Goal: Task Accomplishment & Management: Use online tool/utility

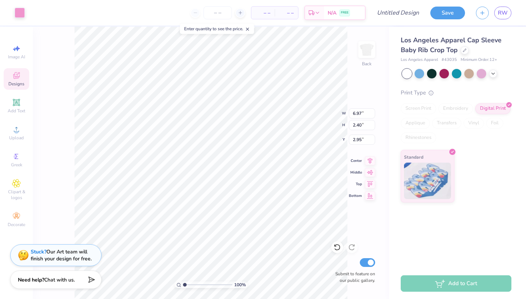
type input "1.24"
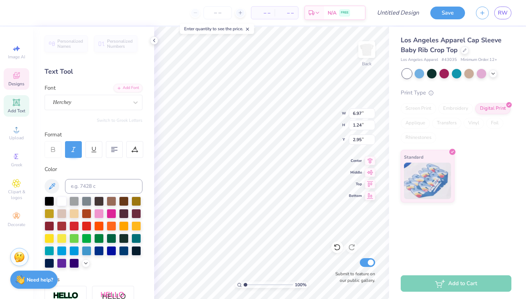
scroll to position [6, 1]
type textarea "Delta Gamma"
click at [218, 12] on input "number" at bounding box center [217, 12] width 28 height 13
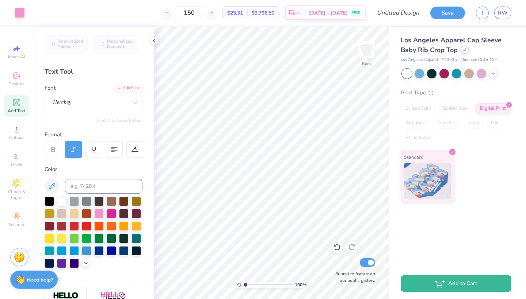
type input "150"
click at [465, 54] on div "Los Angeles Apparel Cap Sleeve Baby Rib Crop Top" at bounding box center [455, 45] width 111 height 20
click at [464, 50] on icon at bounding box center [464, 49] width 3 height 3
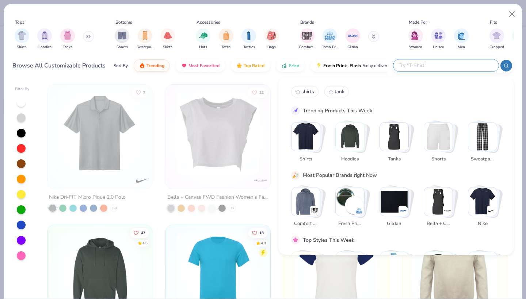
click at [456, 65] on input "text" at bounding box center [446, 65] width 96 height 8
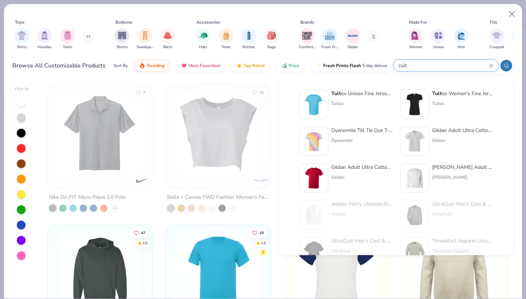
type input "cult"
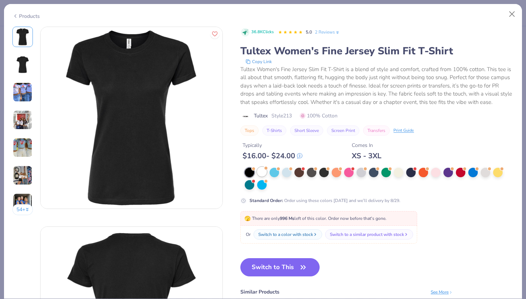
click at [264, 177] on div at bounding box center [261, 171] width 9 height 9
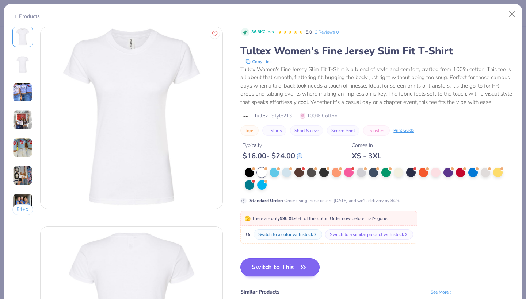
click at [261, 277] on button "Switch to This" at bounding box center [279, 267] width 79 height 18
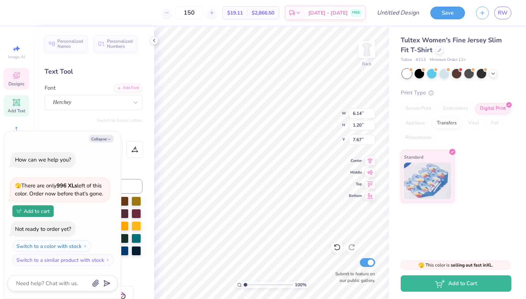
type textarea "x"
type input "3.00"
type textarea "x"
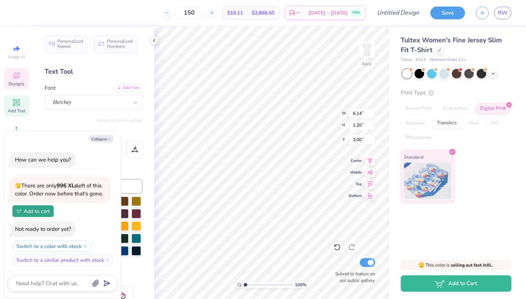
type textarea "Delta G"
type textarea "x"
type textarea "D G"
type textarea "x"
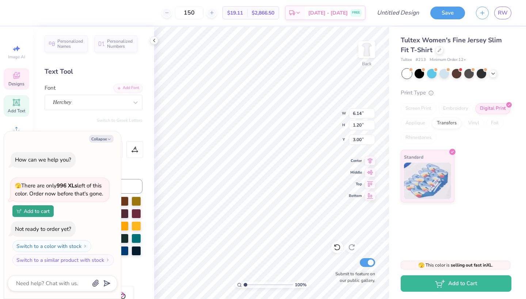
scroll to position [6, 1]
type textarea "DG"
type textarea "x"
type input "3.00"
click at [101, 135] on button "Collapse" at bounding box center [101, 139] width 24 height 8
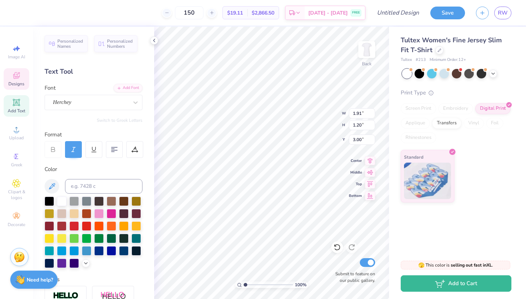
type textarea "x"
click at [51, 204] on div at bounding box center [49, 200] width 9 height 9
click at [202, 12] on input "150" at bounding box center [189, 12] width 28 height 13
type input "1"
type input "150"
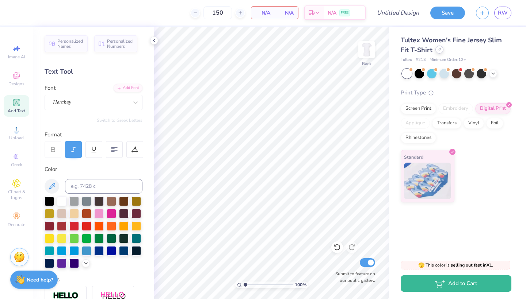
click at [437, 50] on icon at bounding box center [439, 50] width 4 height 4
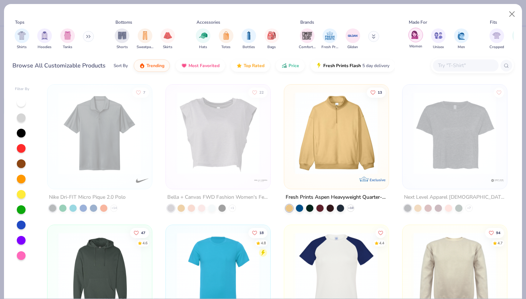
click at [414, 41] on div "filter for Women" at bounding box center [415, 35] width 15 height 15
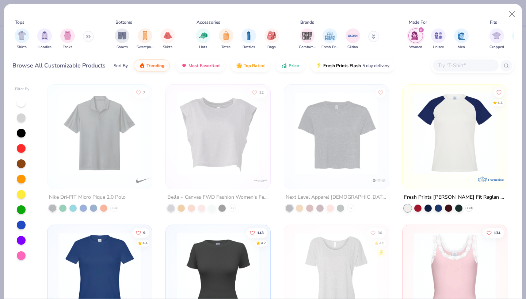
click at [453, 66] on input "text" at bounding box center [465, 65] width 56 height 8
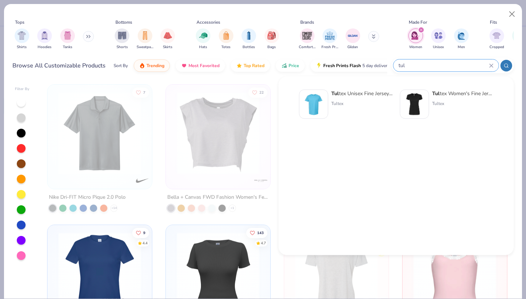
type input "tul"
click at [424, 105] on img at bounding box center [414, 104] width 23 height 23
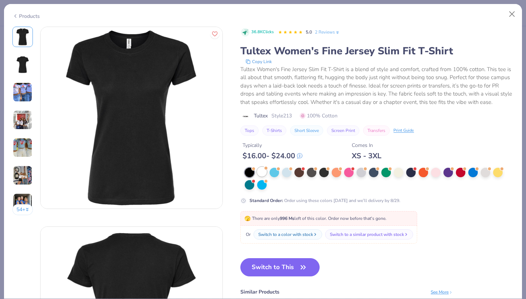
click at [263, 177] on div at bounding box center [261, 171] width 9 height 9
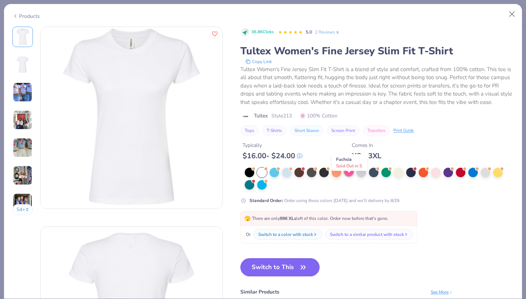
click at [353, 177] on div at bounding box center [348, 171] width 9 height 9
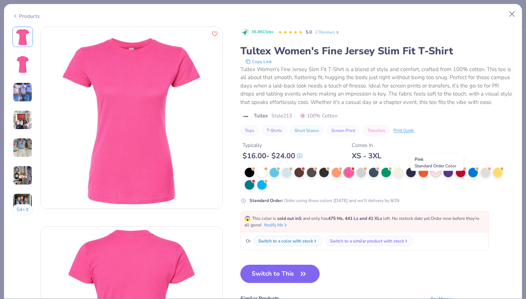
click at [438, 177] on div at bounding box center [435, 171] width 9 height 9
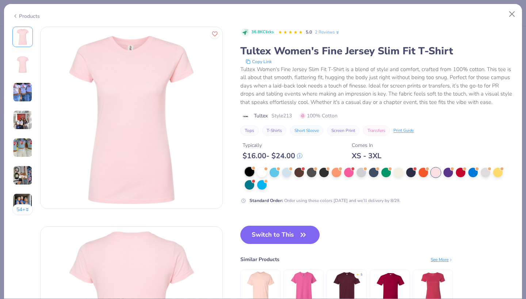
click at [249, 177] on div at bounding box center [249, 171] width 9 height 9
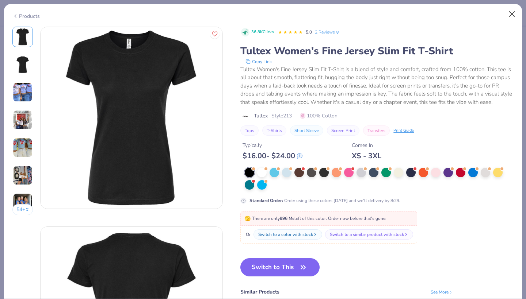
click at [508, 14] on button "Close" at bounding box center [512, 14] width 14 height 14
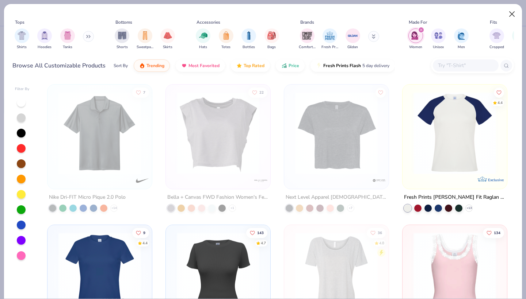
click at [508, 14] on button "Close" at bounding box center [512, 14] width 14 height 14
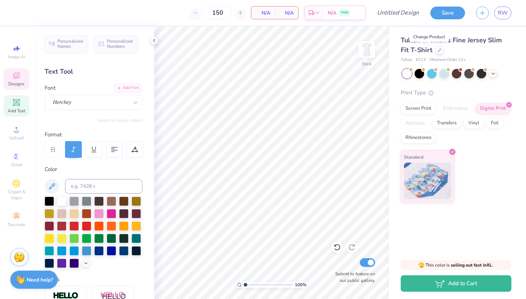
click at [15, 81] on div "Designs" at bounding box center [17, 79] width 26 height 22
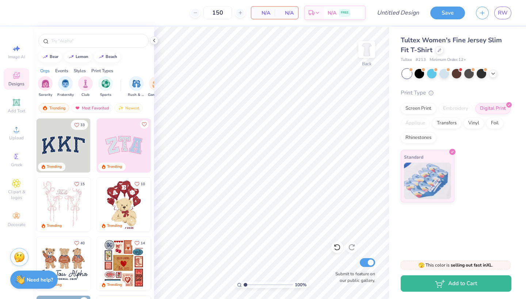
click at [72, 143] on img at bounding box center [64, 146] width 54 height 54
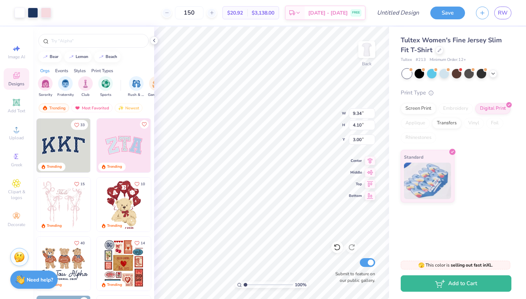
type input "7.81"
type input "3.43"
type input "7.81"
type input "3.43"
type input "3.00"
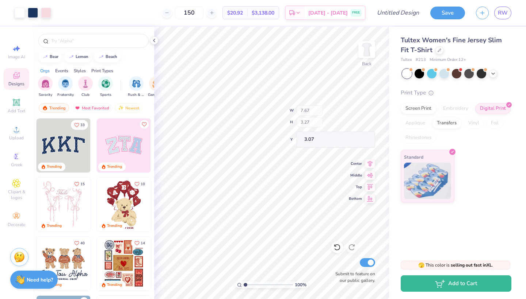
type input "7.61"
type input "3.18"
type input "3.08"
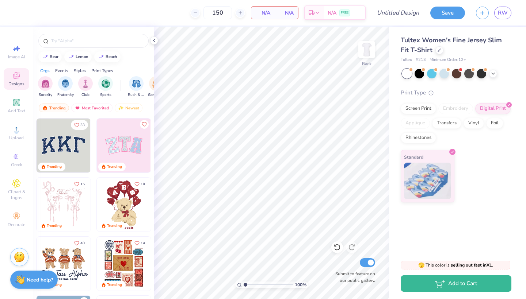
click at [81, 70] on div "Styles" at bounding box center [80, 71] width 12 height 7
click at [100, 72] on div "Print Types" at bounding box center [102, 71] width 22 height 7
click at [48, 88] on div "filter for Embroidery" at bounding box center [45, 83] width 15 height 15
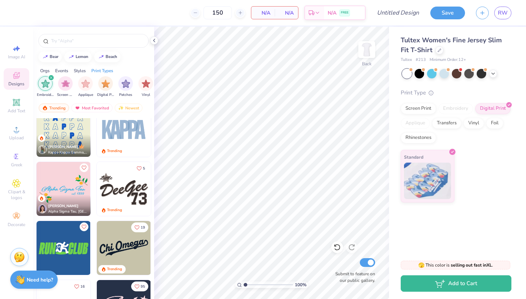
scroll to position [499, 0]
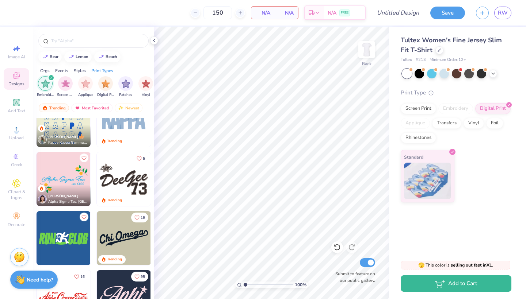
click at [135, 182] on img at bounding box center [124, 179] width 54 height 54
click at [130, 166] on img at bounding box center [124, 179] width 54 height 54
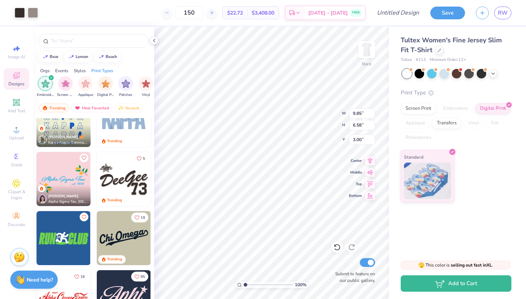
type input "8.53"
type input "5.70"
type input "5.30"
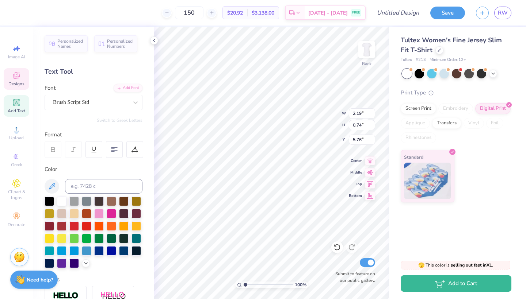
scroll to position [6, 1]
type textarea "Lttle"
type input "1.79"
type input "1.70"
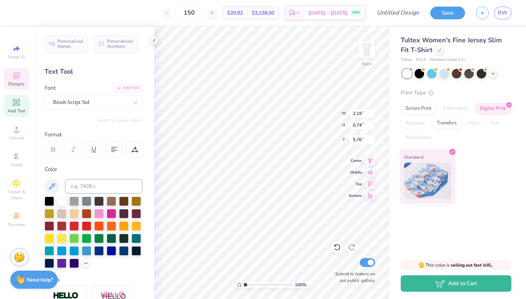
type input "5.30"
type input "3.00"
click at [20, 15] on div at bounding box center [20, 12] width 10 height 10
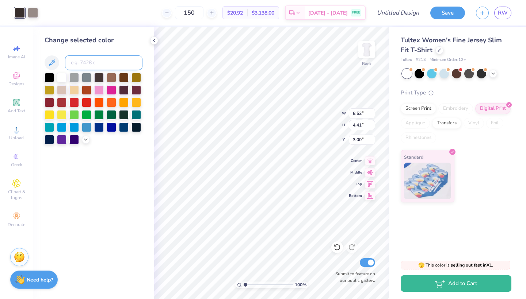
click at [95, 64] on input at bounding box center [103, 62] width 77 height 15
type input "n"
click at [83, 143] on div at bounding box center [86, 139] width 8 height 8
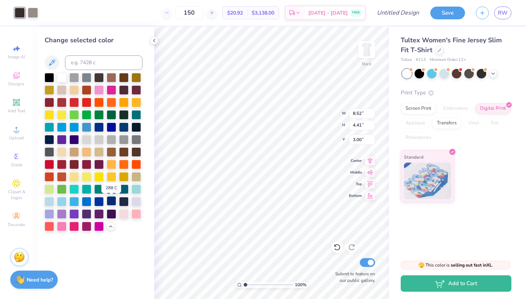
click at [110, 202] on div at bounding box center [111, 200] width 9 height 9
click at [34, 12] on div at bounding box center [33, 12] width 10 height 10
click at [125, 218] on div at bounding box center [123, 213] width 9 height 9
click at [96, 230] on div at bounding box center [98, 225] width 9 height 9
click at [85, 165] on div at bounding box center [86, 163] width 9 height 9
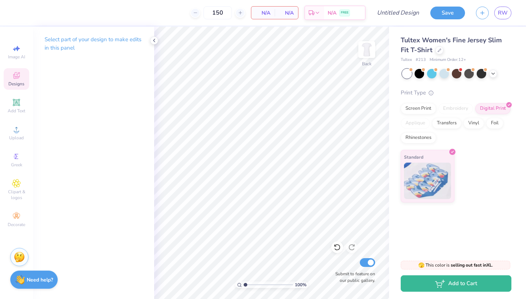
click at [19, 82] on span "Designs" at bounding box center [16, 84] width 16 height 6
